Goal: Task Accomplishment & Management: Use online tool/utility

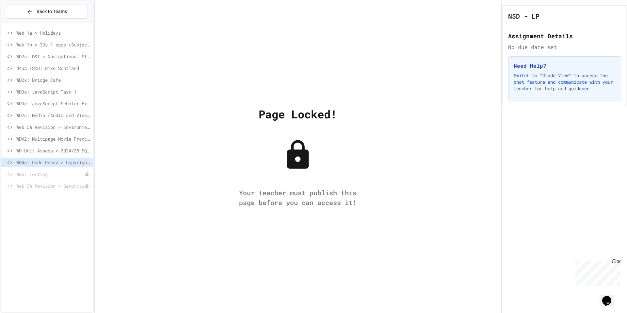
click at [74, 163] on span "WD4c: Code Recap > Copyright Designs & Patents Act" at bounding box center [53, 162] width 74 height 7
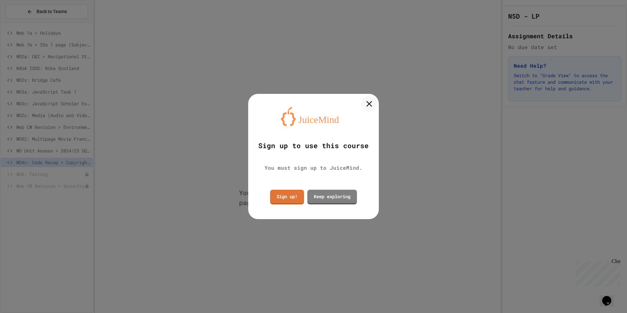
click at [371, 104] on icon at bounding box center [369, 104] width 10 height 10
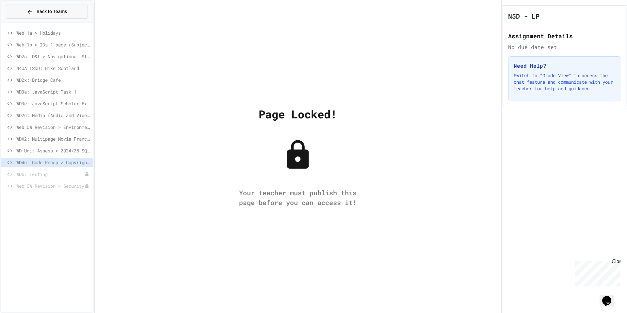
click at [12, 12] on button "Back to Teams" at bounding box center [47, 12] width 82 height 14
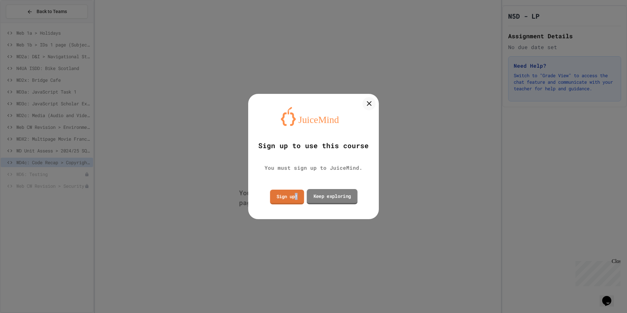
click at [296, 193] on link "Sign up!" at bounding box center [287, 196] width 34 height 15
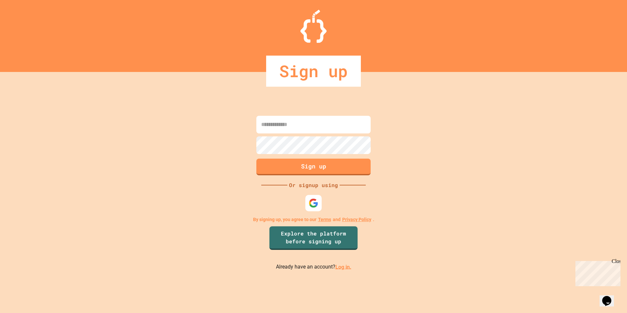
click at [337, 268] on link "Log in." at bounding box center [344, 266] width 16 height 6
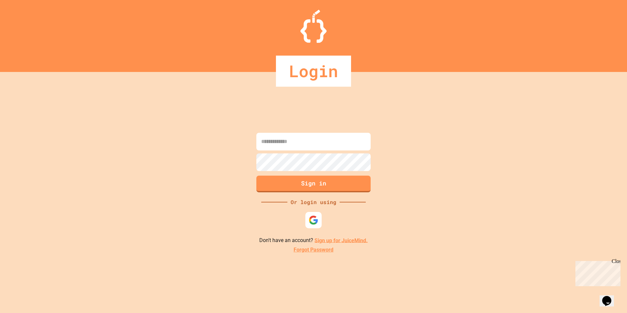
click at [304, 137] on input at bounding box center [313, 142] width 114 height 18
type input "**********"
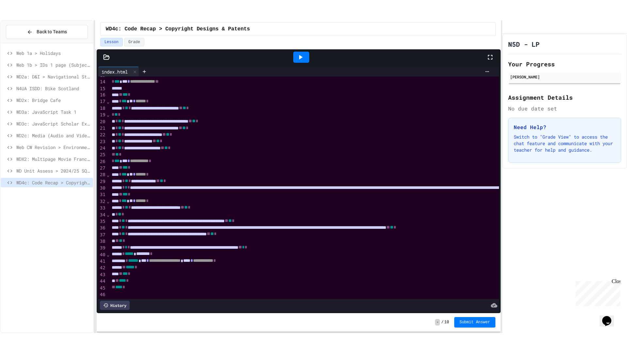
scroll to position [100, 0]
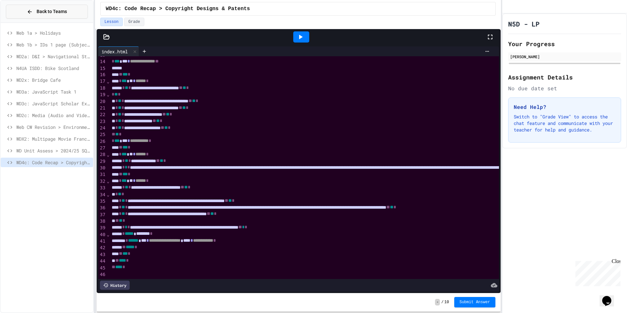
click at [60, 14] on span "Back to Teams" at bounding box center [52, 11] width 30 height 7
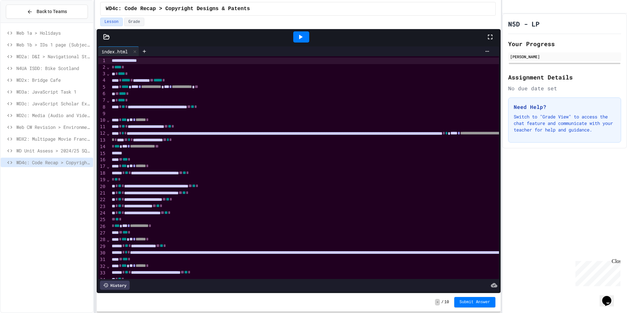
click at [292, 30] on div at bounding box center [301, 37] width 23 height 18
click at [299, 34] on icon at bounding box center [301, 37] width 8 height 8
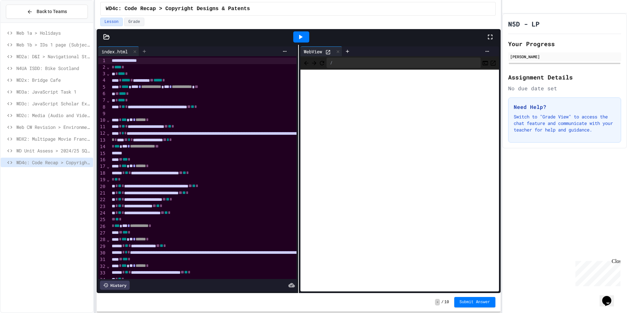
click at [146, 51] on icon at bounding box center [144, 51] width 3 height 3
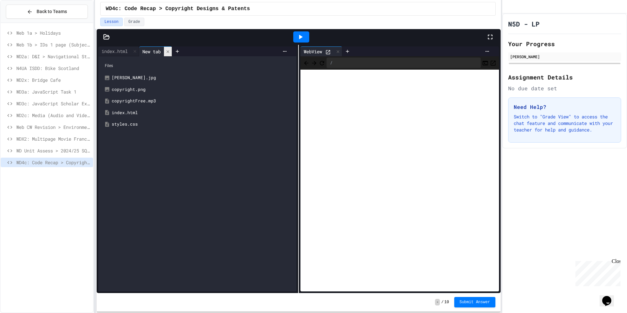
click at [169, 53] on icon at bounding box center [168, 51] width 5 height 5
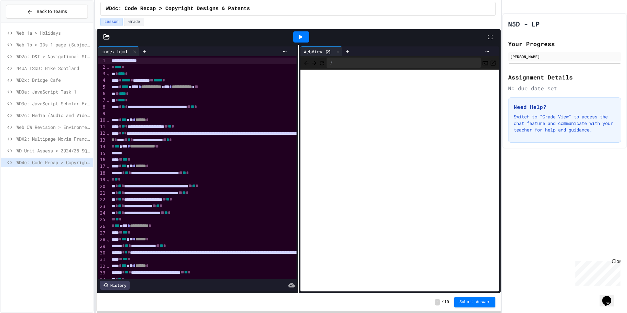
click at [492, 40] on div at bounding box center [493, 37] width 14 height 18
click at [491, 35] on icon at bounding box center [490, 37] width 8 height 8
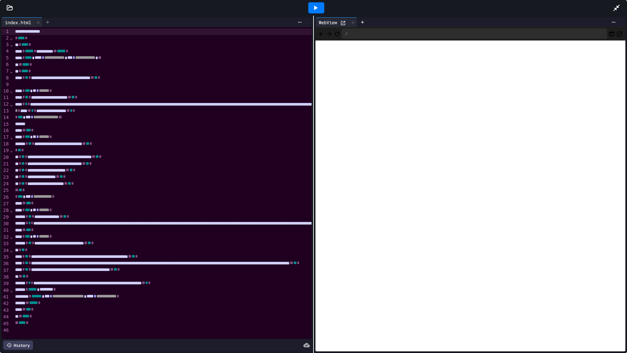
click at [50, 23] on icon at bounding box center [47, 22] width 5 height 5
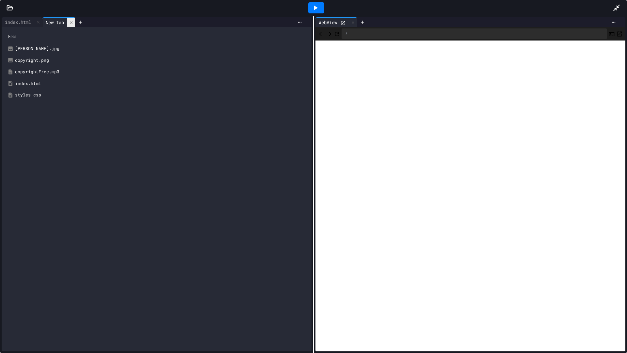
click at [74, 20] on icon at bounding box center [71, 22] width 5 height 5
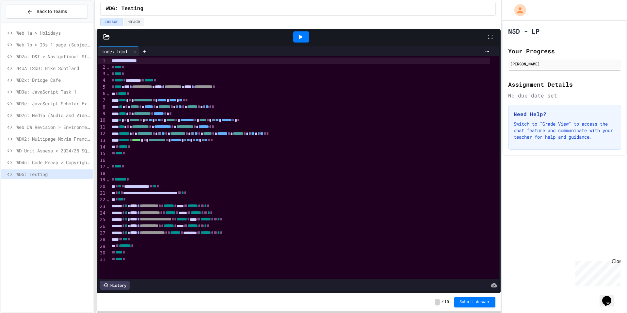
click at [497, 40] on div at bounding box center [493, 37] width 14 height 18
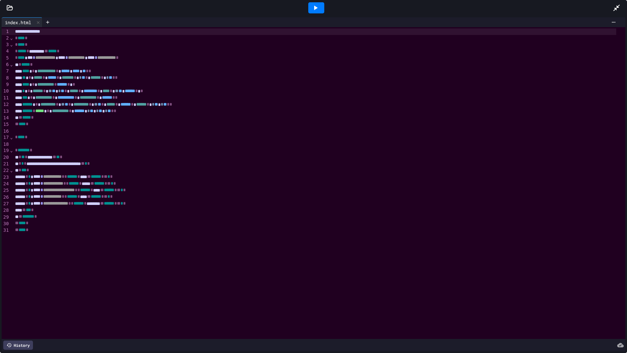
click at [314, 6] on icon at bounding box center [316, 8] width 8 height 8
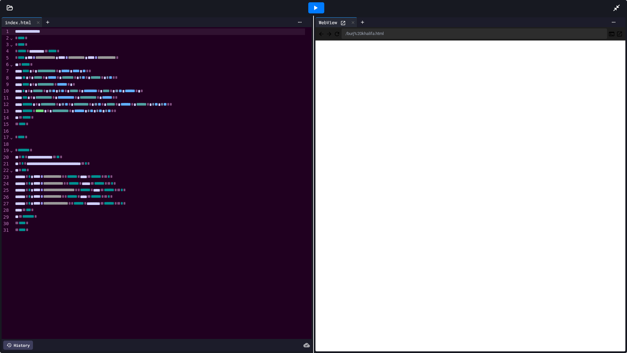
click at [320, 33] on icon "Back" at bounding box center [321, 34] width 4 height 4
click at [323, 34] on icon "Back" at bounding box center [321, 34] width 7 height 7
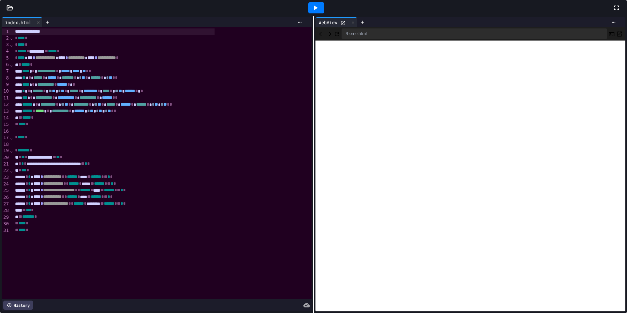
click at [499, 41] on div "**********" at bounding box center [313, 156] width 627 height 313
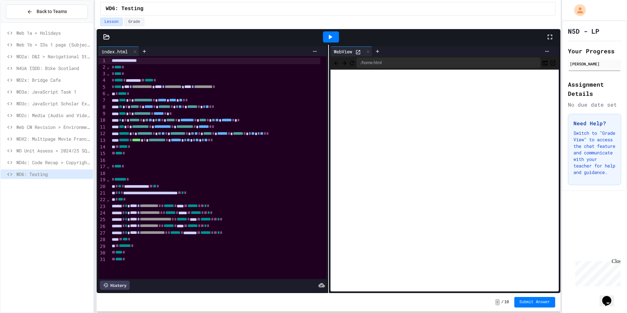
click at [558, 37] on div "**********" at bounding box center [313, 156] width 627 height 313
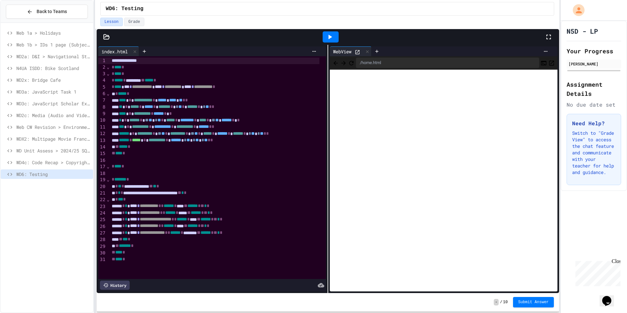
click at [27, 94] on div "**********" at bounding box center [313, 156] width 627 height 313
click at [355, 60] on icon "Refresh" at bounding box center [351, 63] width 7 height 7
click at [334, 61] on icon "Back" at bounding box center [336, 63] width 7 height 7
click at [334, 66] on button "Back" at bounding box center [336, 63] width 7 height 8
click at [112, 41] on div at bounding box center [328, 37] width 463 height 16
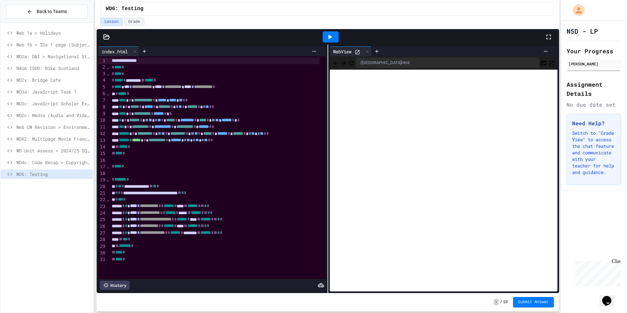
click at [107, 37] on icon at bounding box center [107, 36] width 6 height 5
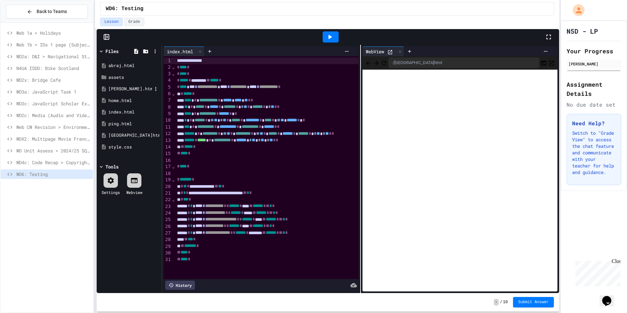
click at [129, 86] on div "burj khalifa.html" at bounding box center [130, 89] width 44 height 7
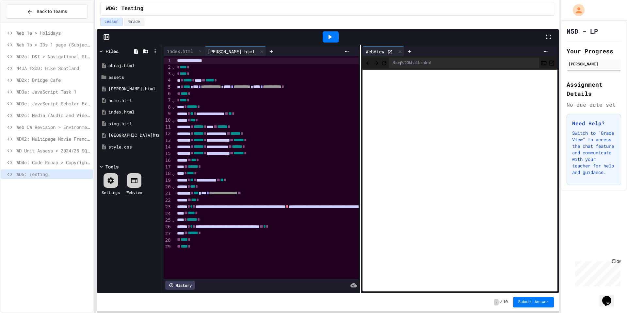
click at [540, 36] on div at bounding box center [330, 37] width 429 height 18
click at [545, 36] on div at bounding box center [330, 37] width 429 height 18
drag, startPoint x: 387, startPoint y: 64, endPoint x: 392, endPoint y: 64, distance: 4.2
click at [387, 64] on icon "Refresh" at bounding box center [384, 63] width 7 height 7
click at [387, 63] on icon "Refresh" at bounding box center [384, 63] width 7 height 7
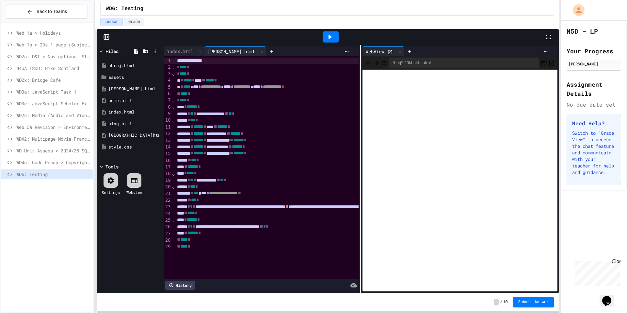
click at [331, 39] on icon at bounding box center [330, 37] width 8 height 8
